Goal: Task Accomplishment & Management: Use online tool/utility

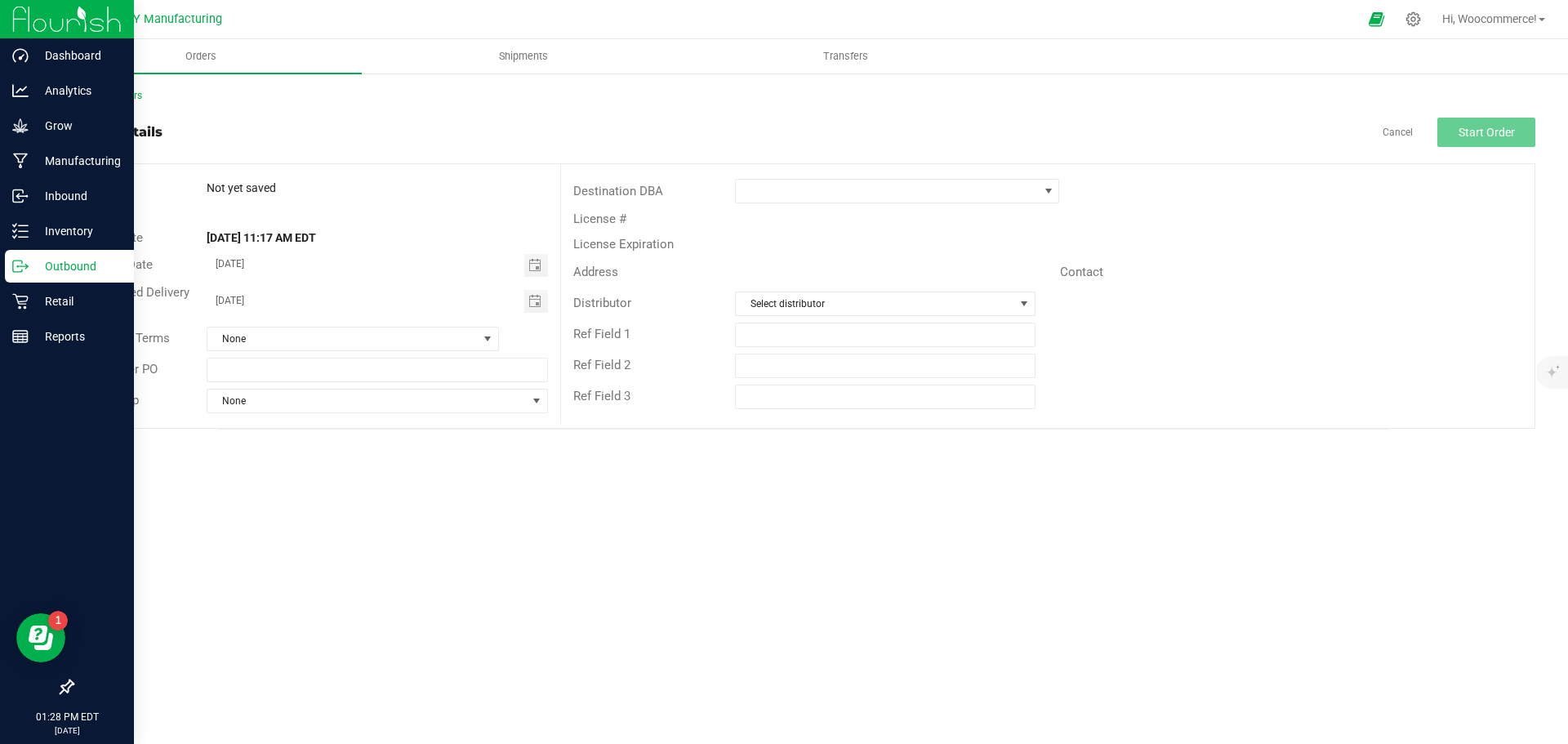
click at [23, 261] on icon at bounding box center [20, 266] width 16 height 16
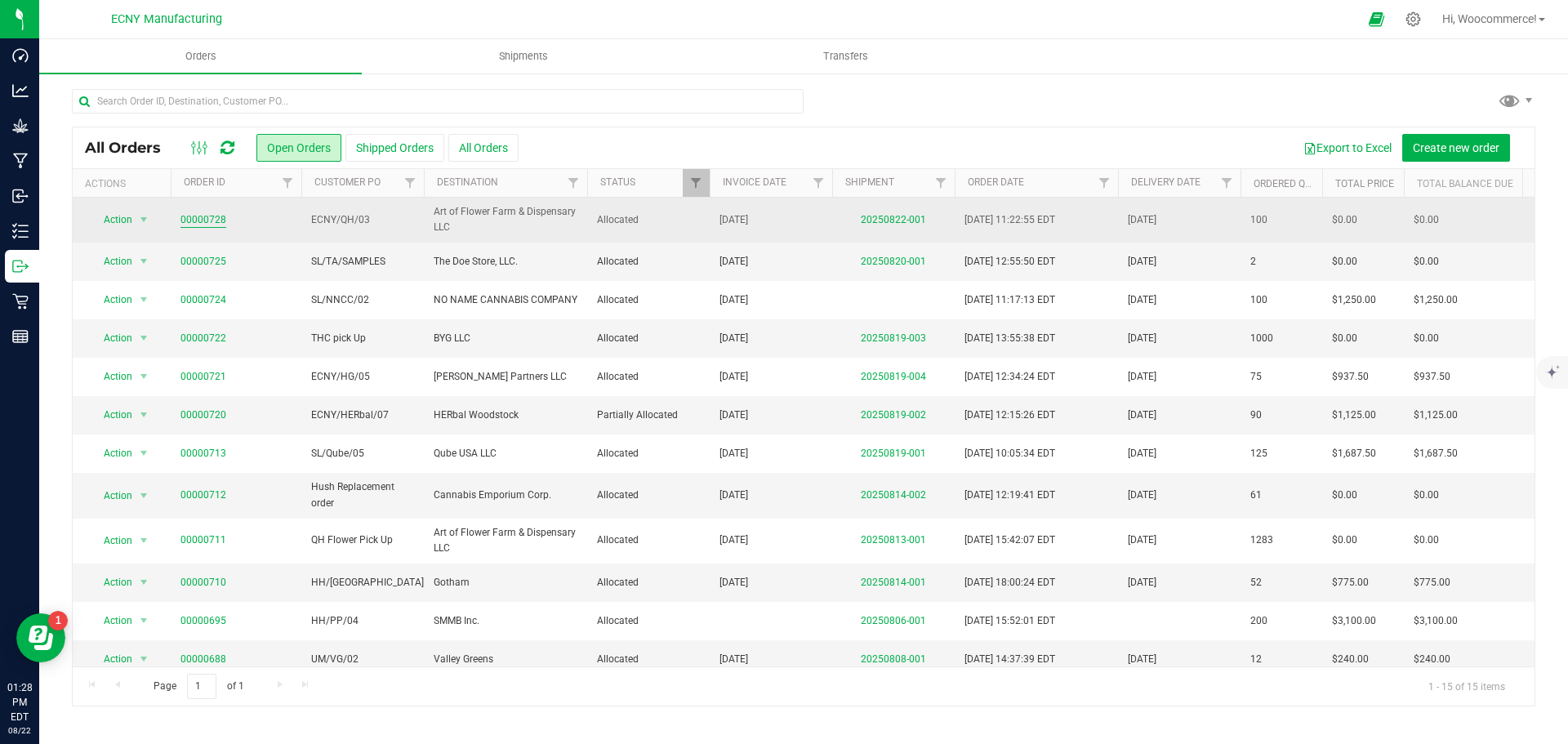
click at [223, 225] on link "00000728" at bounding box center [203, 220] width 46 height 16
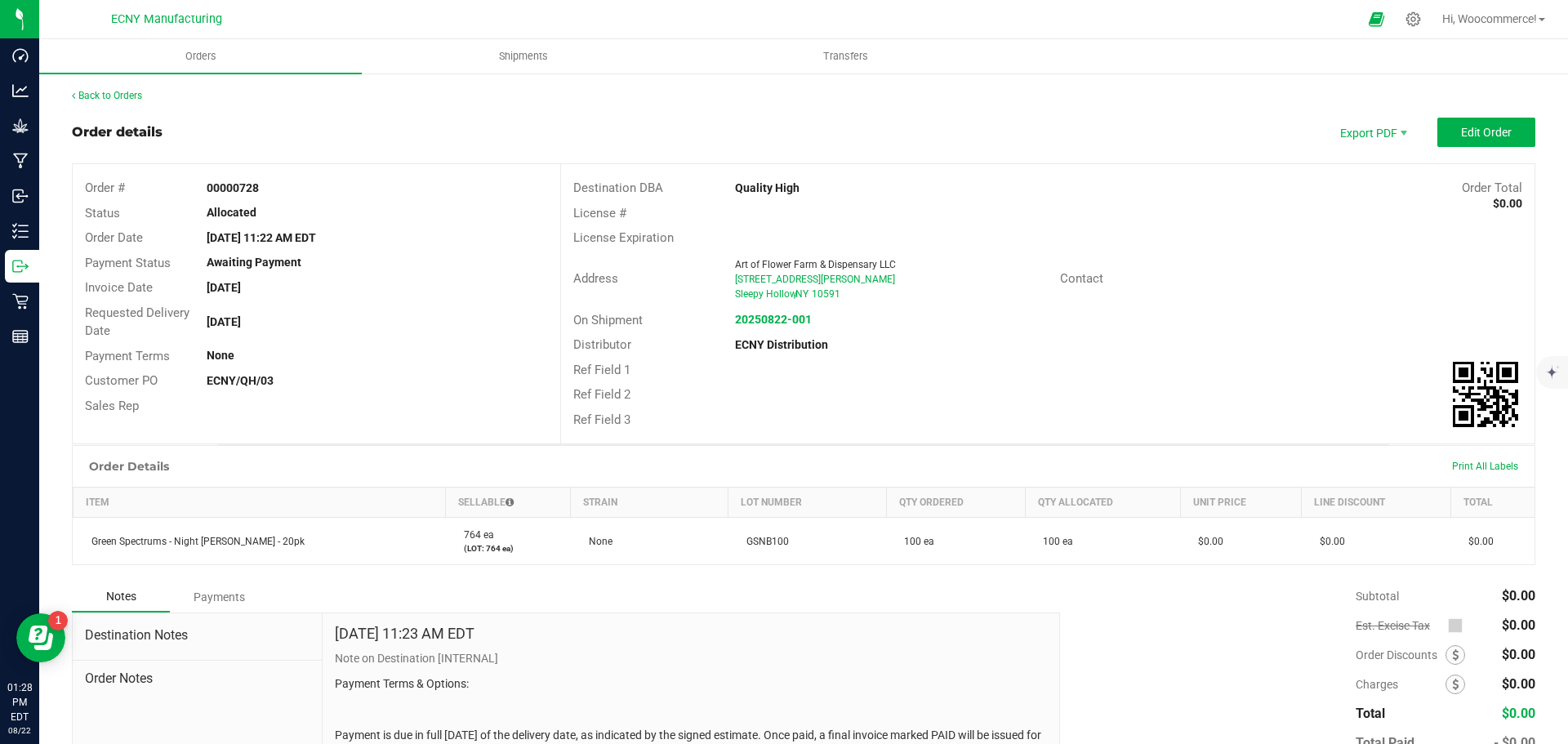
click at [1463, 475] on div "Print All Labels" at bounding box center [1486, 466] width 82 height 34
click at [1456, 468] on span "Print All Labels" at bounding box center [1486, 467] width 66 height 12
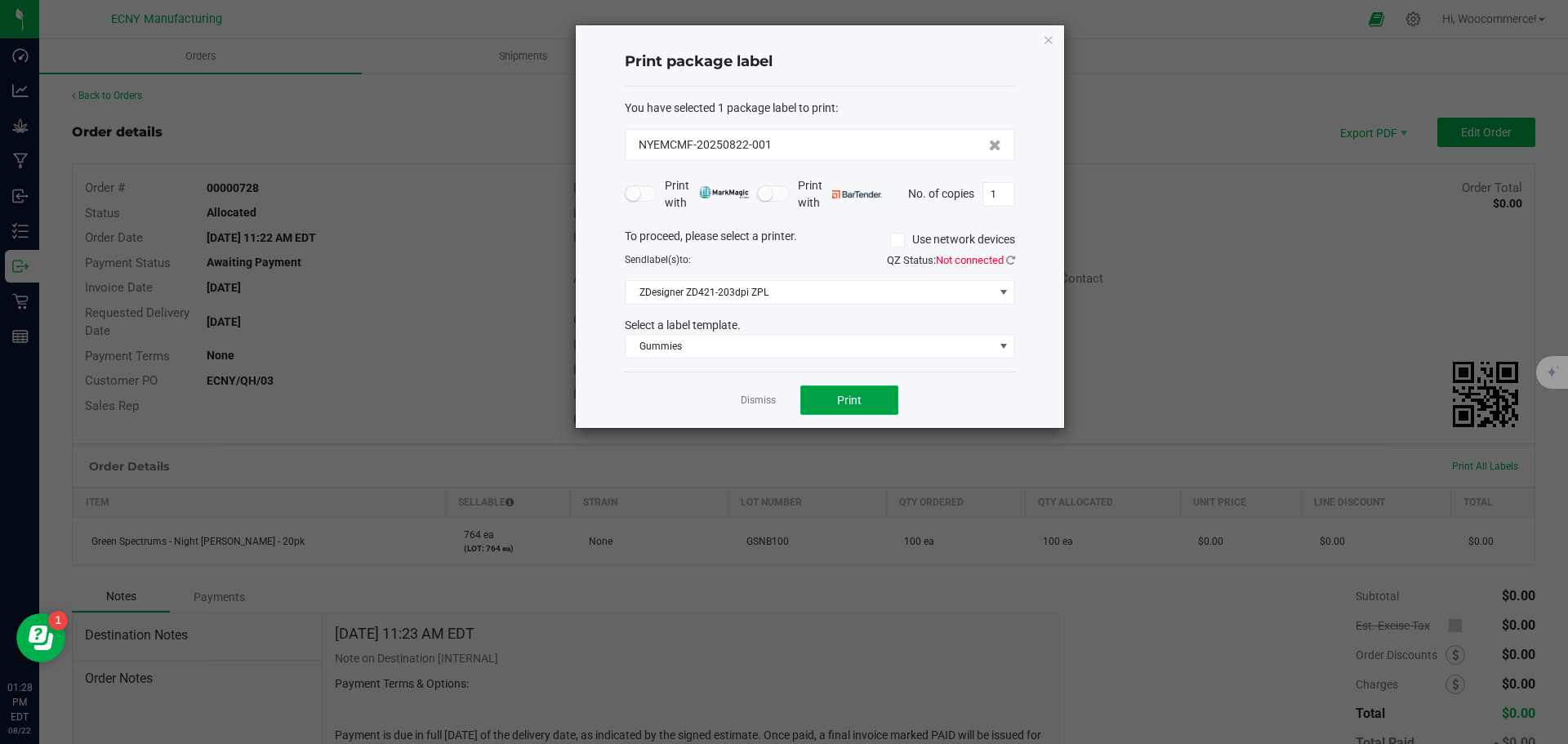
click at [866, 386] on button "Print" at bounding box center [849, 400] width 98 height 29
click at [757, 405] on link "Dismiss" at bounding box center [759, 401] width 35 height 14
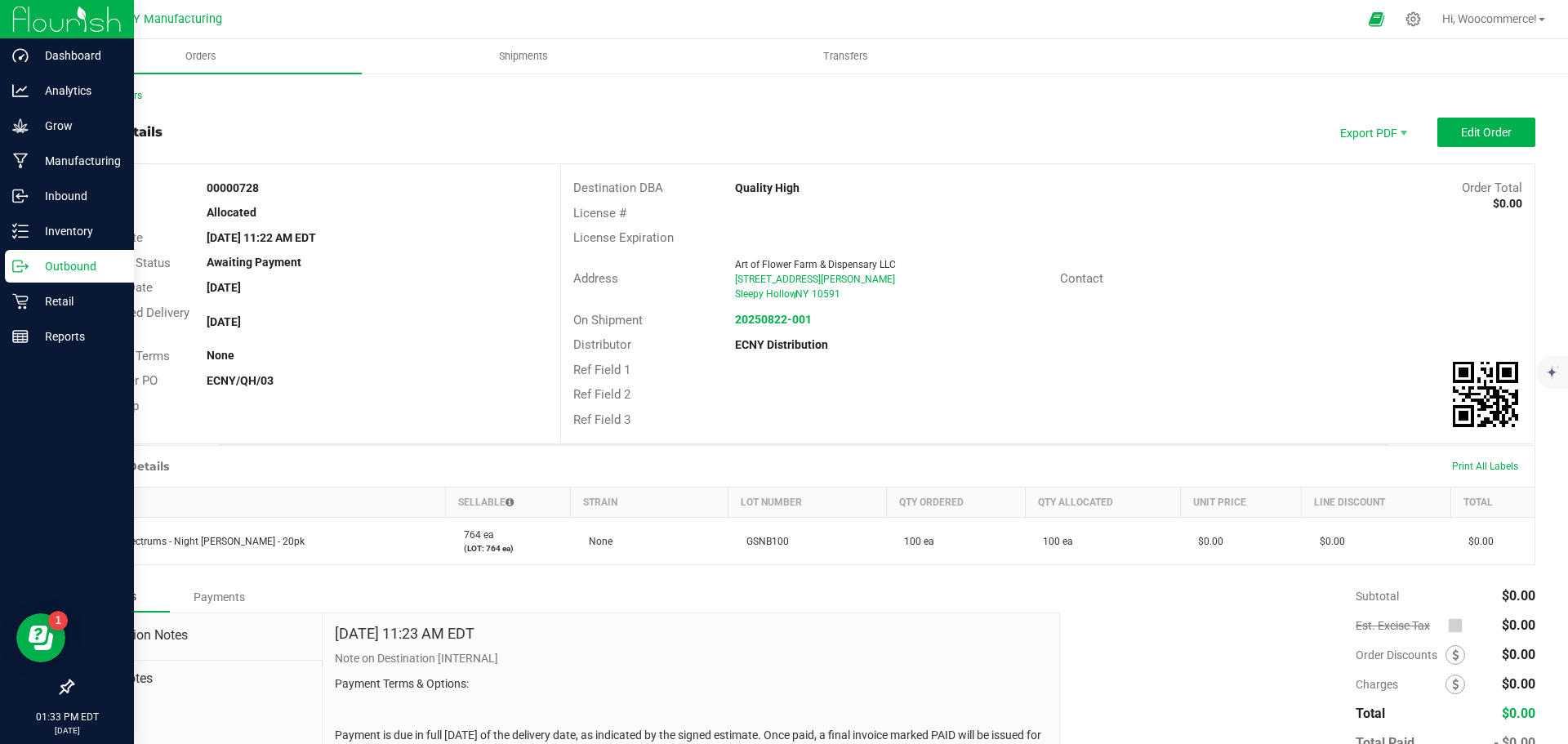
click at [34, 281] on div "Outbound" at bounding box center [69, 267] width 129 height 33
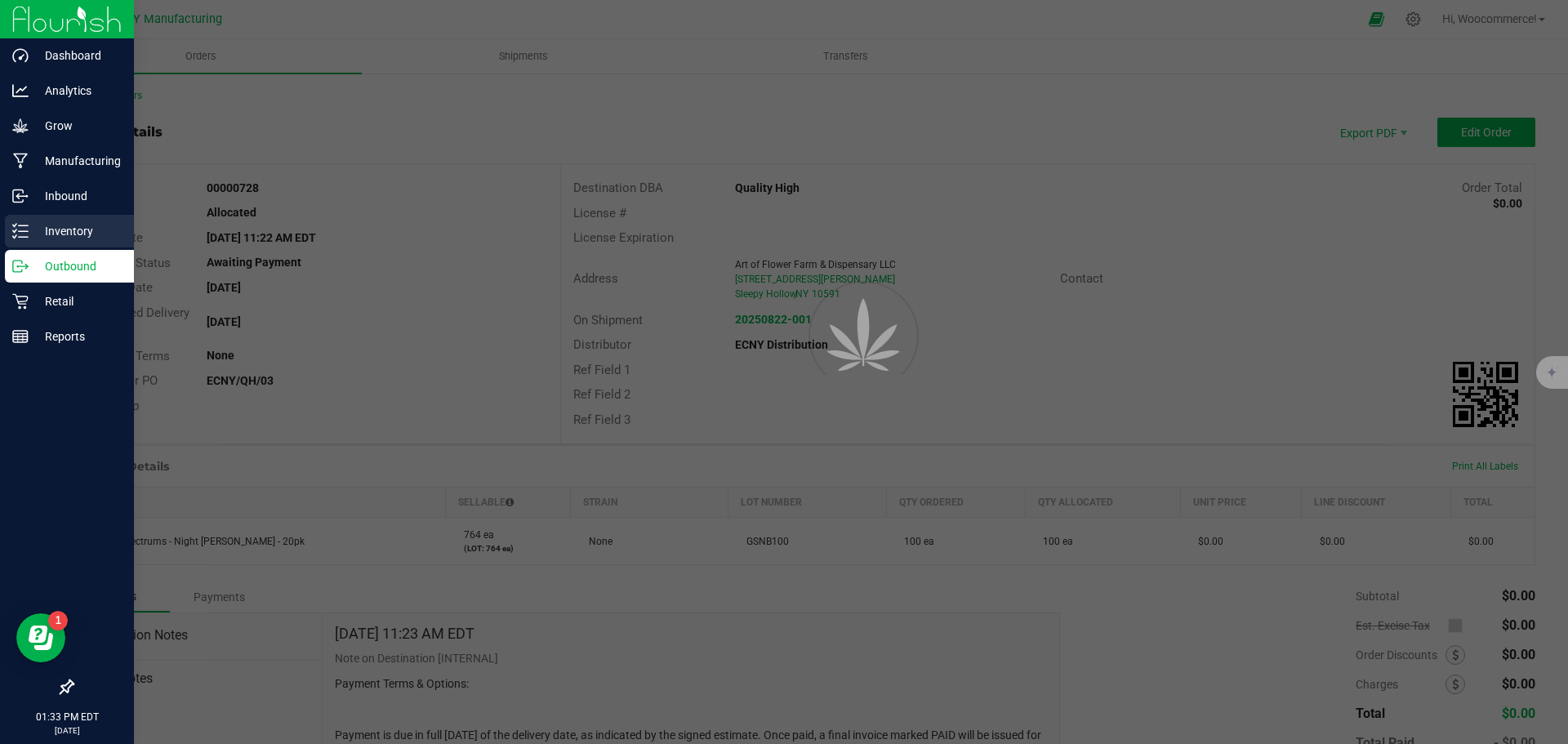
click at [84, 220] on div "Inventory" at bounding box center [69, 231] width 129 height 33
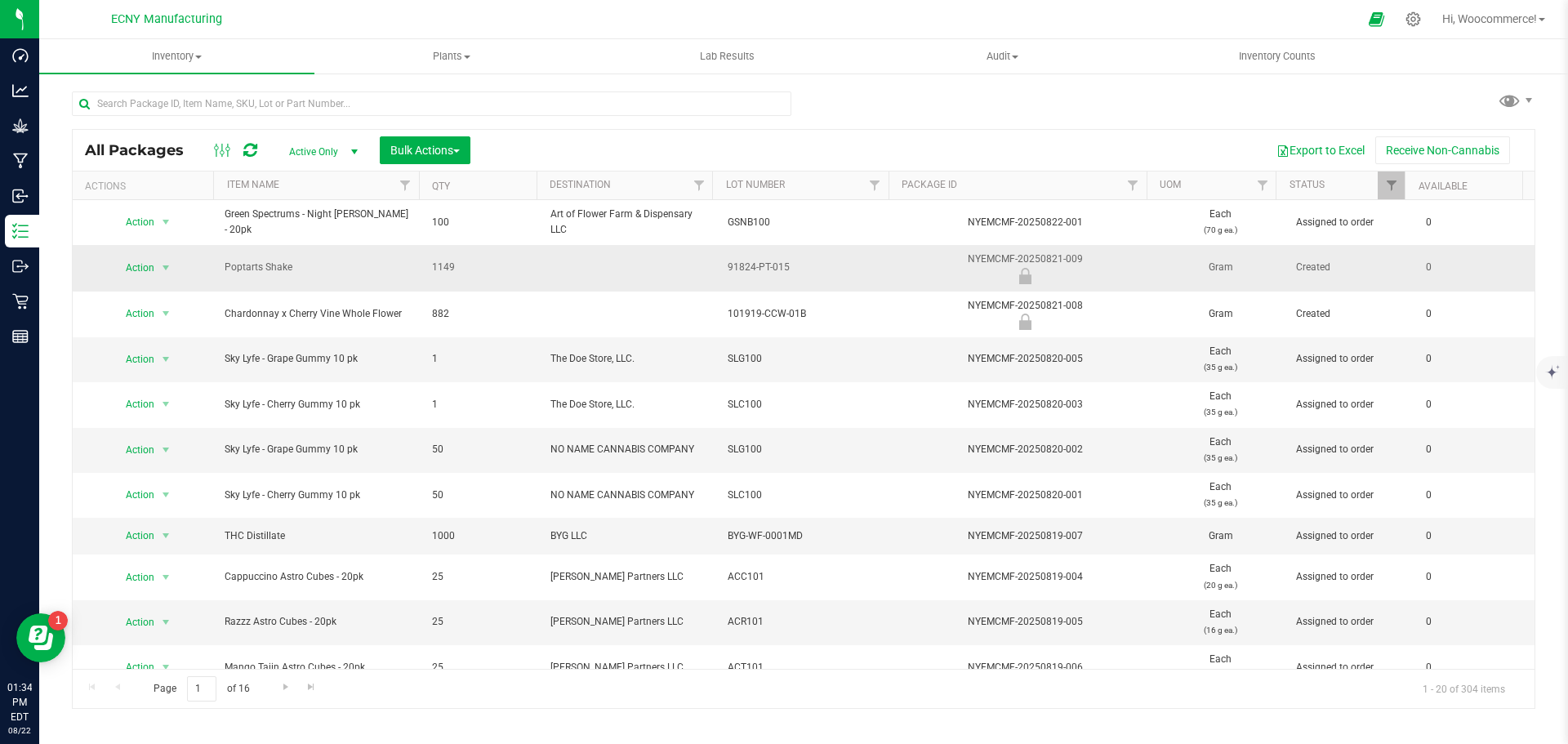
click at [558, 282] on td at bounding box center [629, 268] width 178 height 46
click at [892, 118] on div "All Packages Active Only Active Only Lab Samples Locked All Bulk Actions Add to…" at bounding box center [803, 392] width 1464 height 632
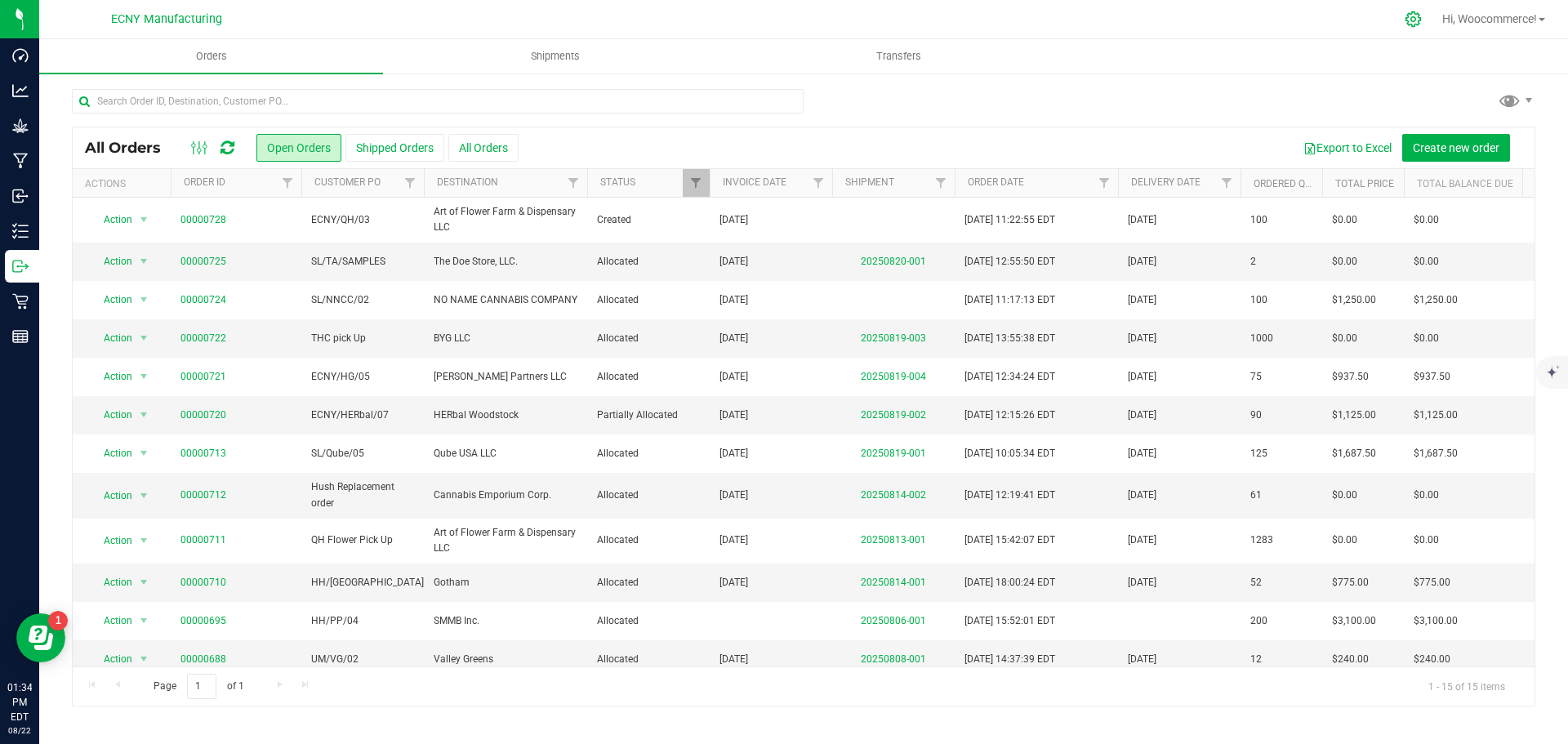
click at [1405, 8] on div at bounding box center [1414, 19] width 41 height 35
click at [1408, 13] on icon at bounding box center [1414, 19] width 17 height 17
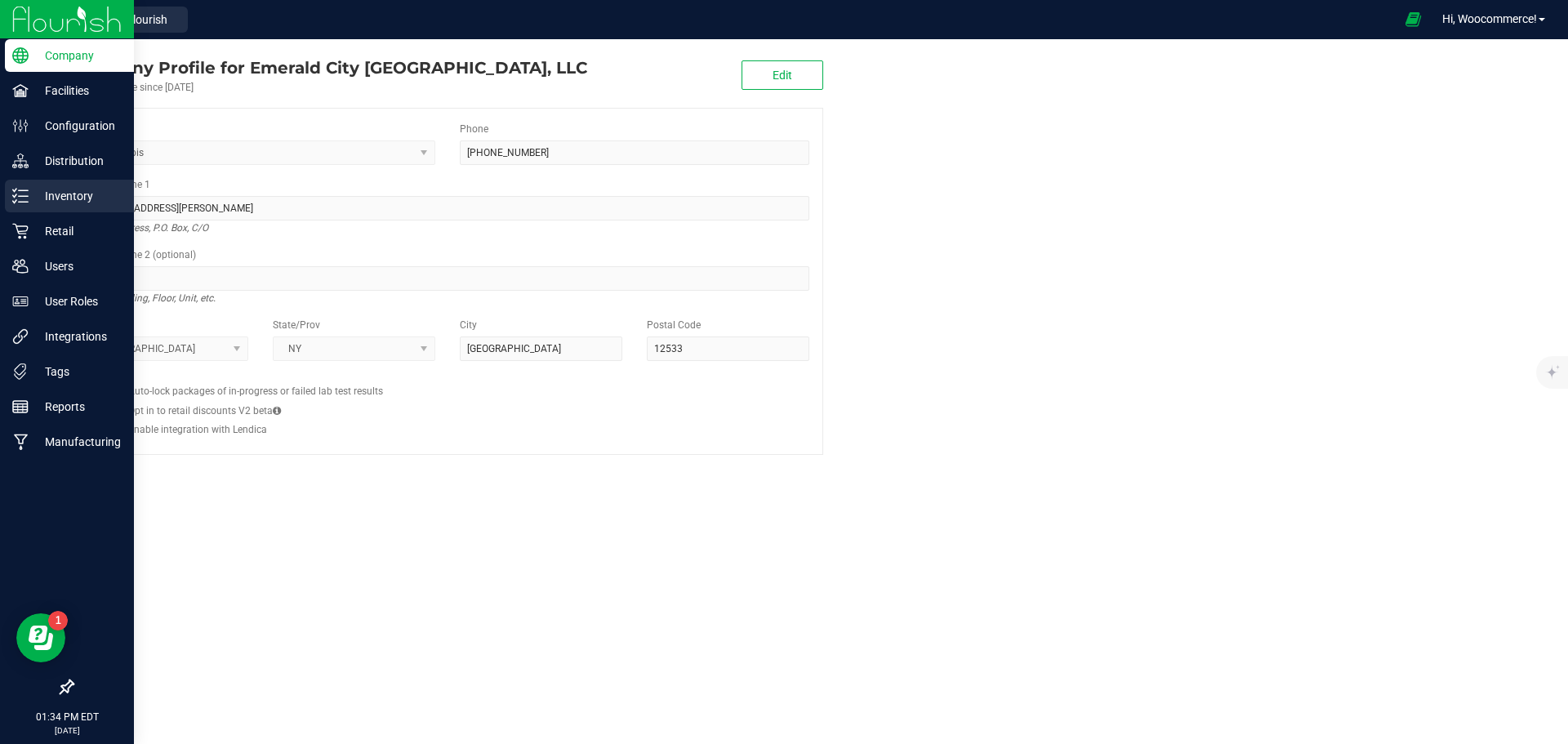
click at [54, 194] on p "Inventory" at bounding box center [77, 196] width 98 height 19
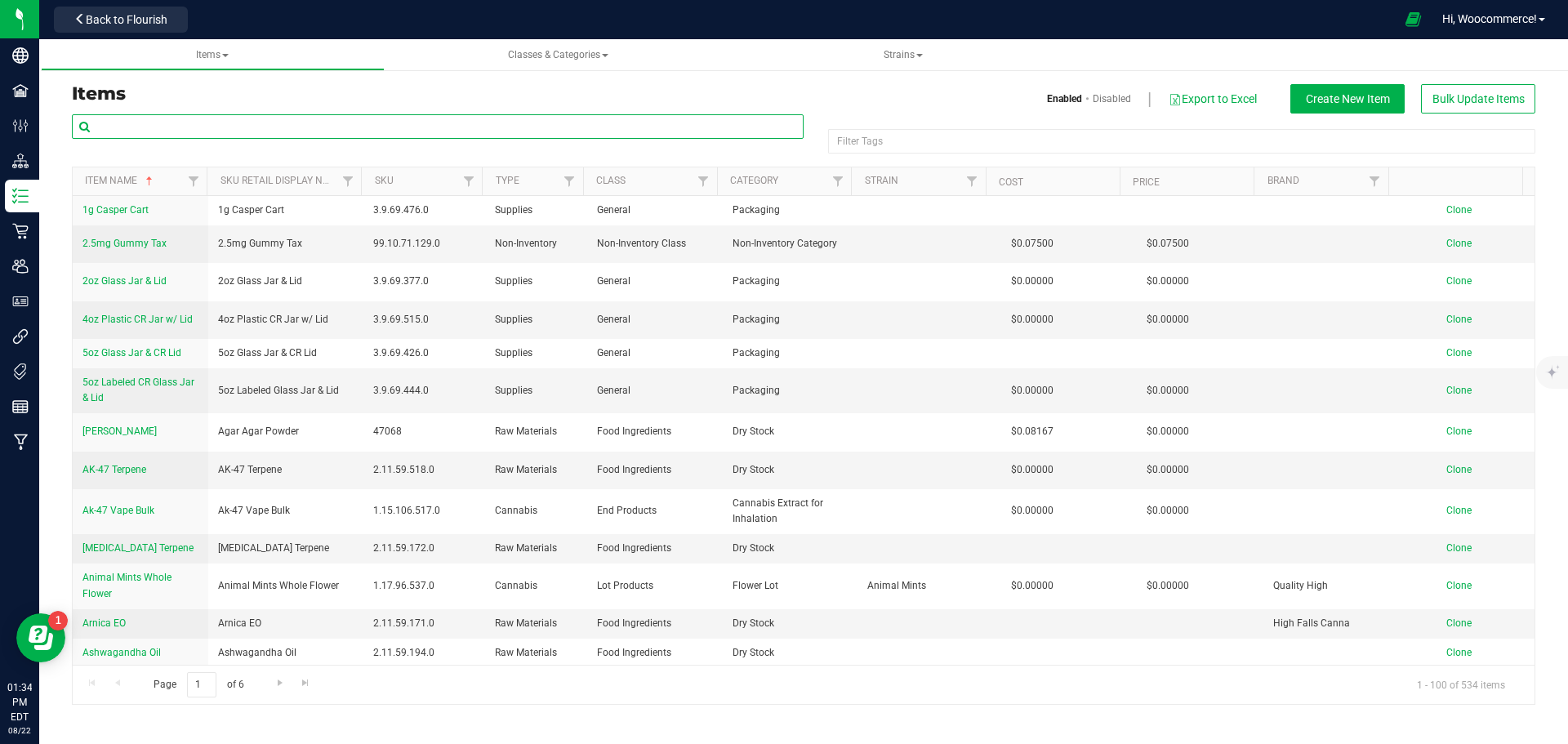
click at [210, 119] on input "text" at bounding box center [438, 126] width 732 height 24
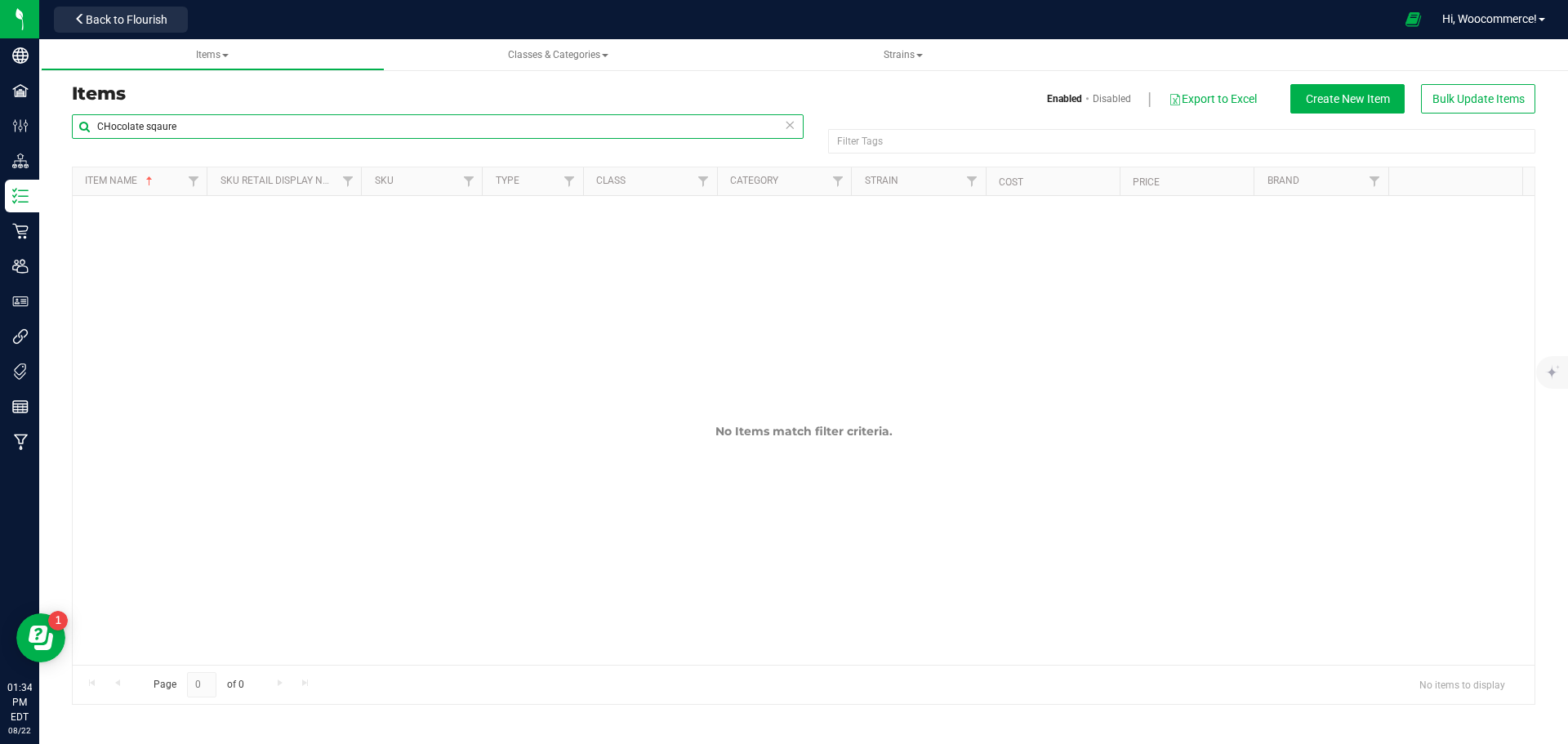
click at [112, 128] on input "CHocolate sqaure" at bounding box center [438, 126] width 732 height 24
click at [214, 128] on input "Chocolate sqaure" at bounding box center [438, 126] width 732 height 24
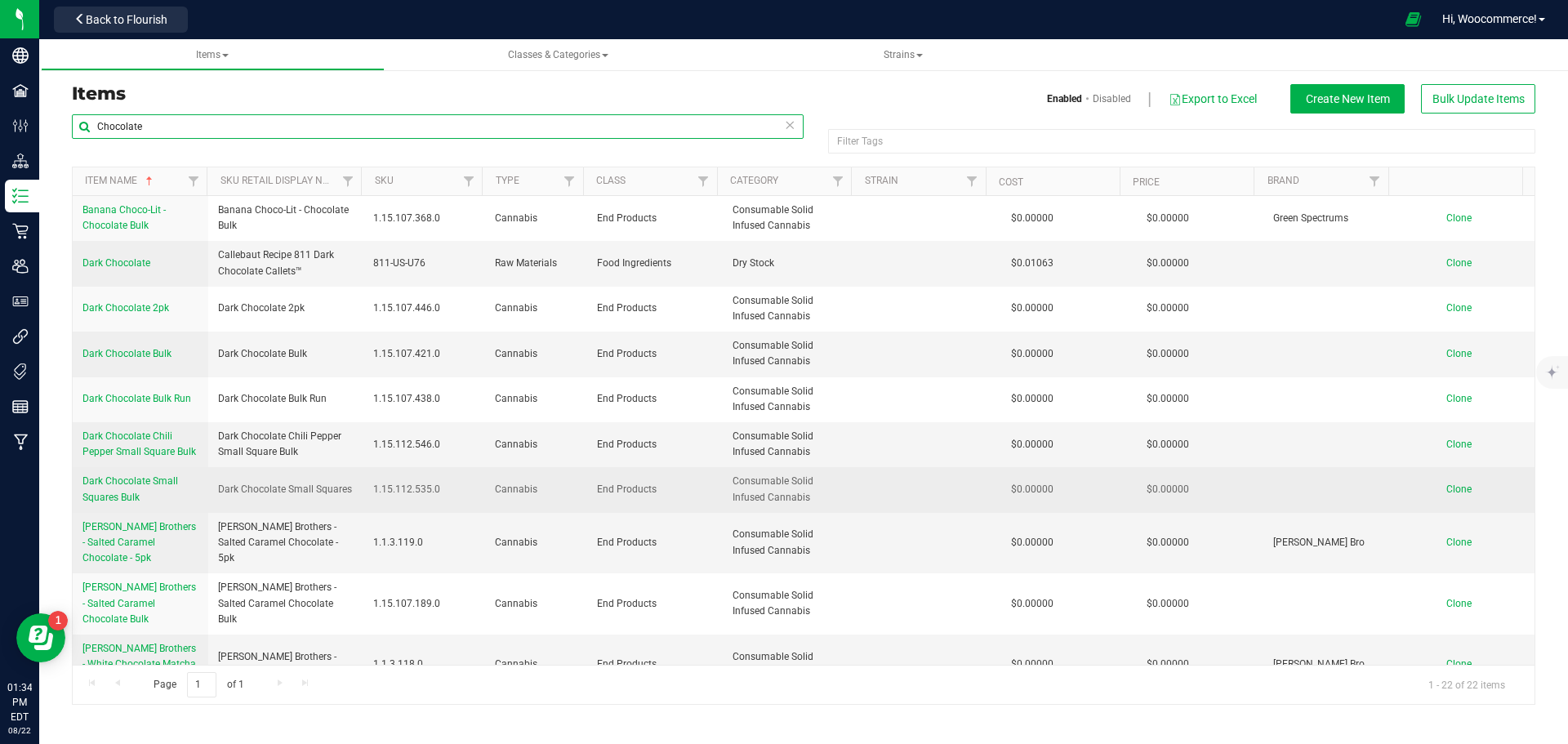
type input "Chocolate"
click at [148, 483] on span "Dark Chocolate Small Squares Bulk" at bounding box center [130, 489] width 96 height 27
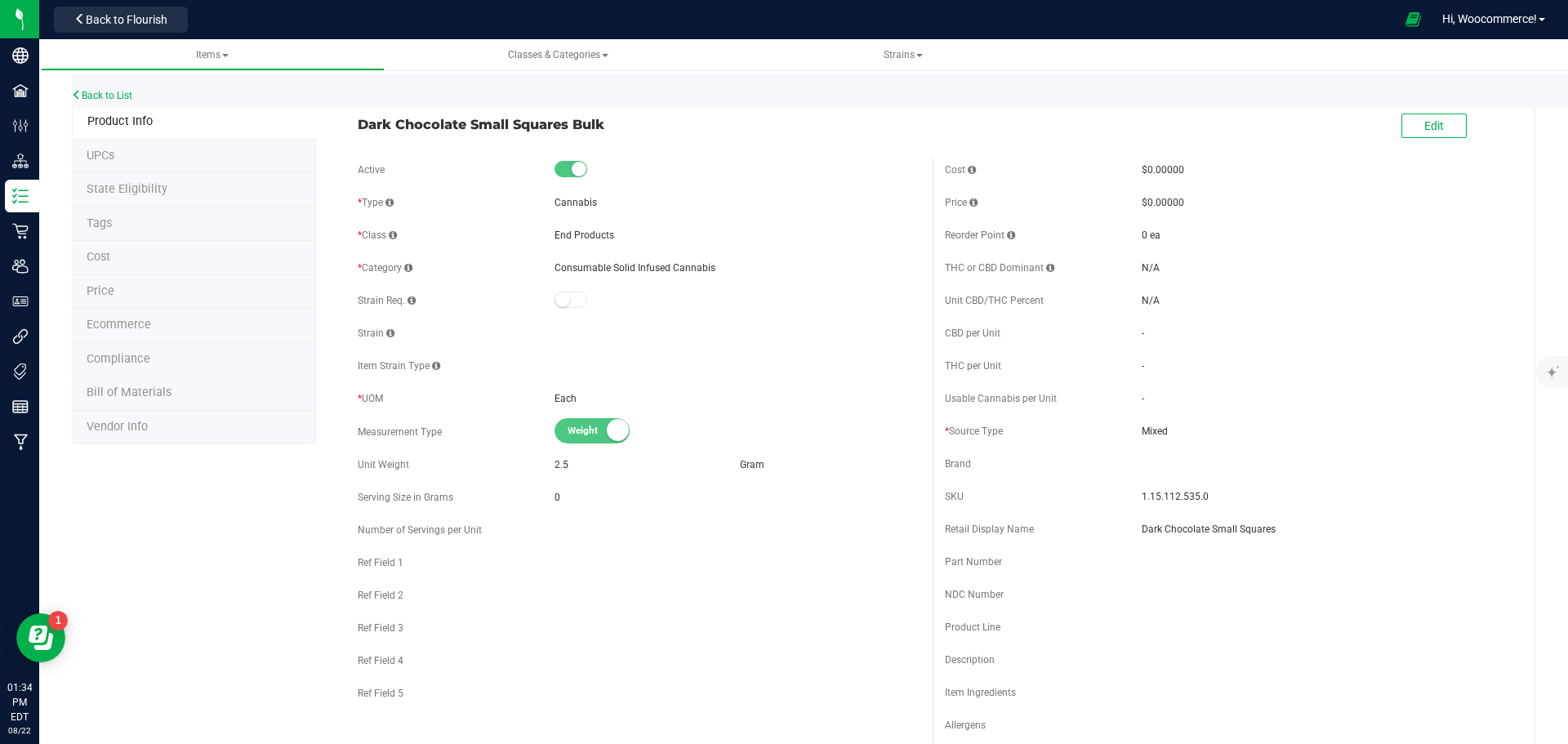
click at [157, 395] on span "Bill of Materials" at bounding box center [129, 392] width 85 height 14
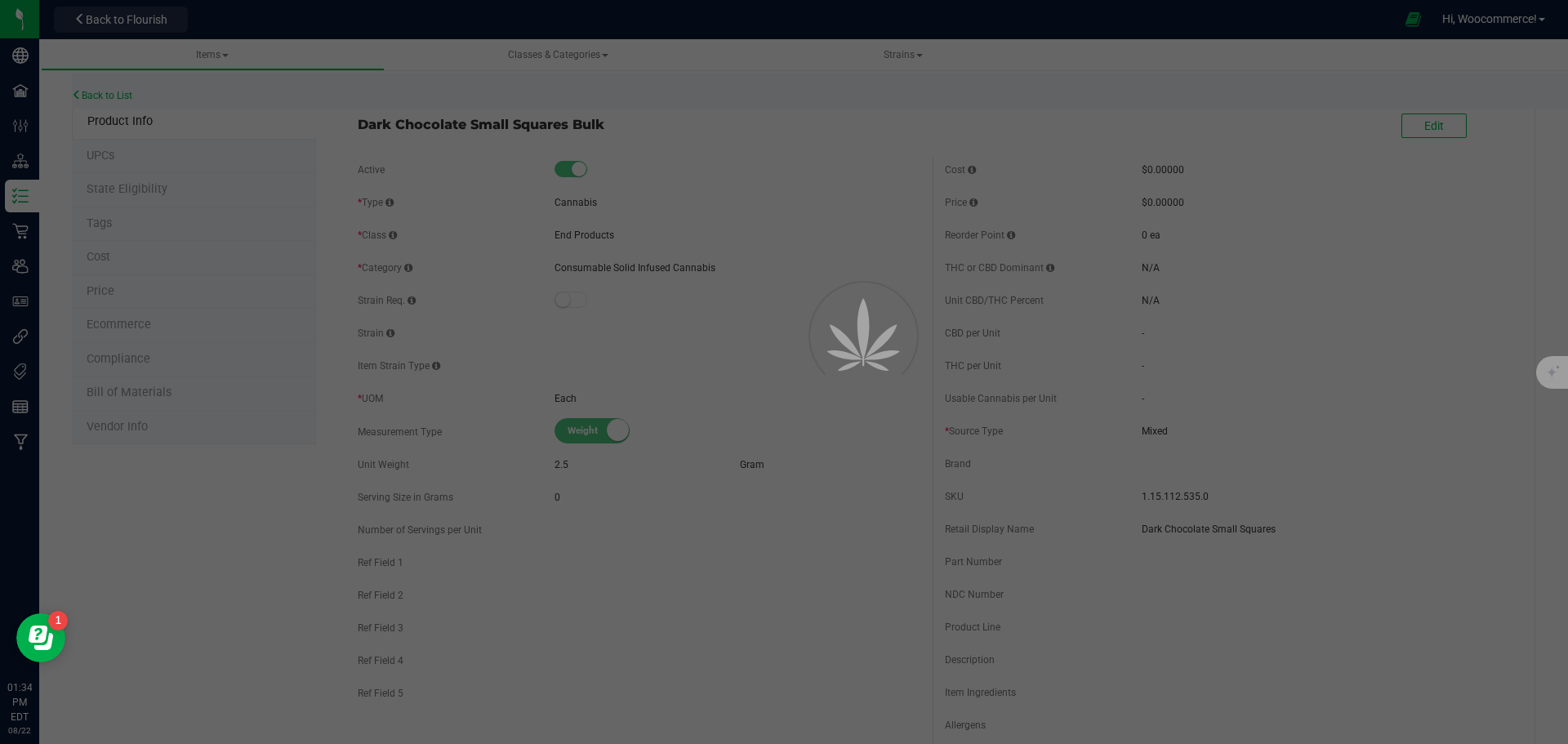
select select "228"
